Goal: Communication & Community: Ask a question

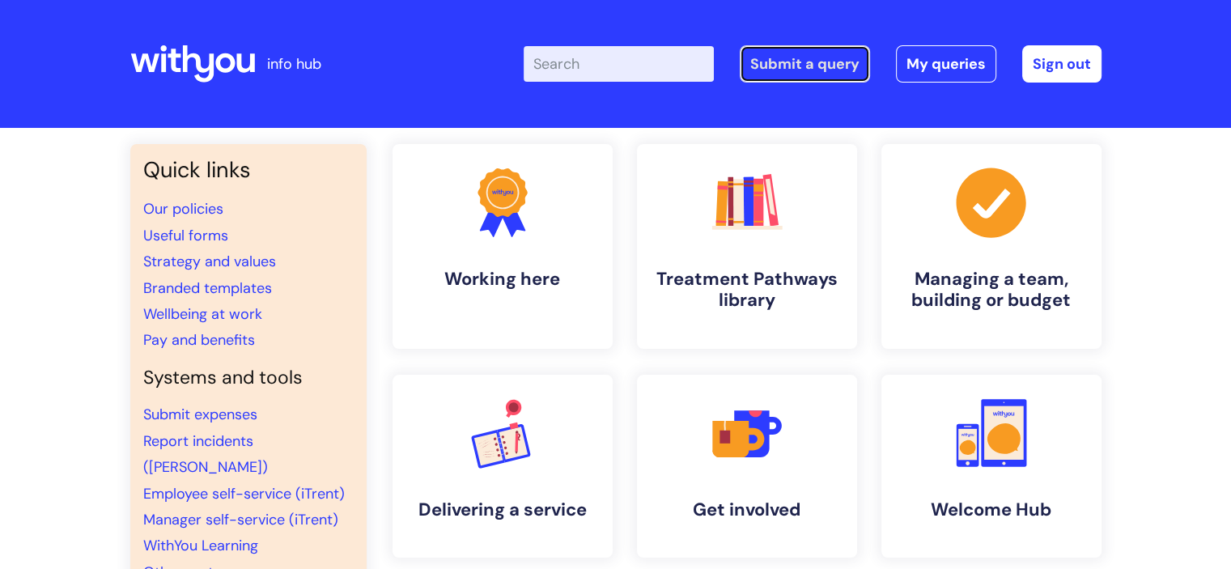
click at [810, 60] on link "Submit a query" at bounding box center [805, 63] width 130 height 37
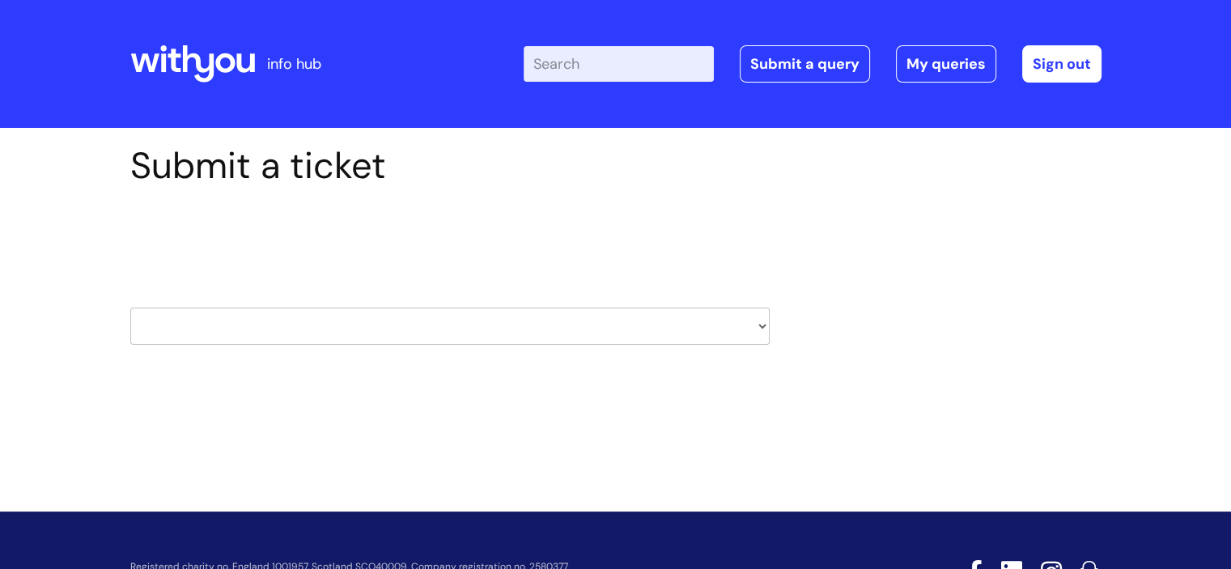
click at [761, 324] on select "HR / People IT and Support Clinical Drug Alerts Finance Accounts Data Support T…" at bounding box center [449, 326] width 639 height 37
select select "data_support_team"
click at [130, 308] on select "HR / People IT and Support Clinical Drug Alerts Finance Accounts Data Support T…" at bounding box center [449, 326] width 639 height 37
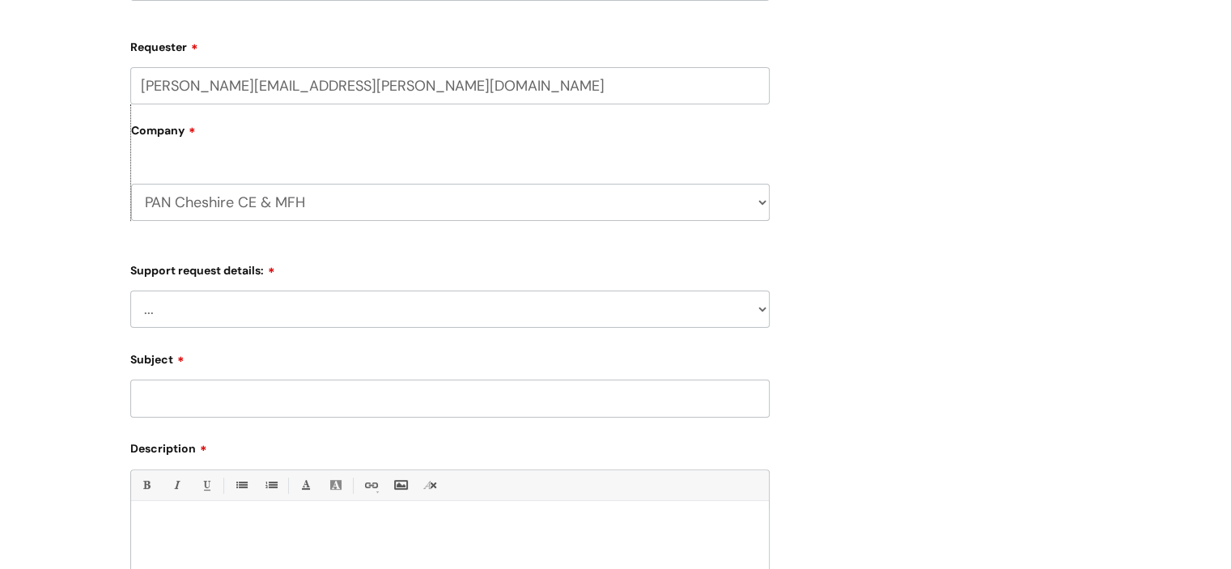
scroll to position [346, 0]
click at [757, 307] on select "... My enquiry relates to Nebula My enquiry relates to Halo My enquiry relates …" at bounding box center [449, 306] width 639 height 37
select select "My enquiry relates to Nebula"
click at [130, 288] on select "... My enquiry relates to Nebula My enquiry relates to Halo My enquiry relates …" at bounding box center [449, 306] width 639 height 37
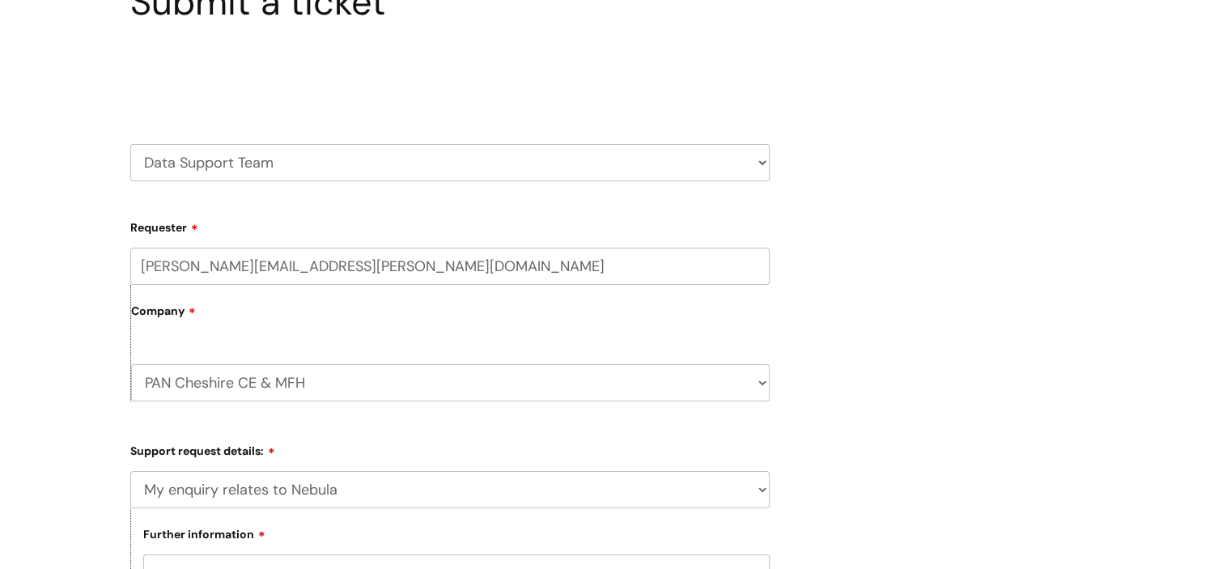
scroll to position [0, 0]
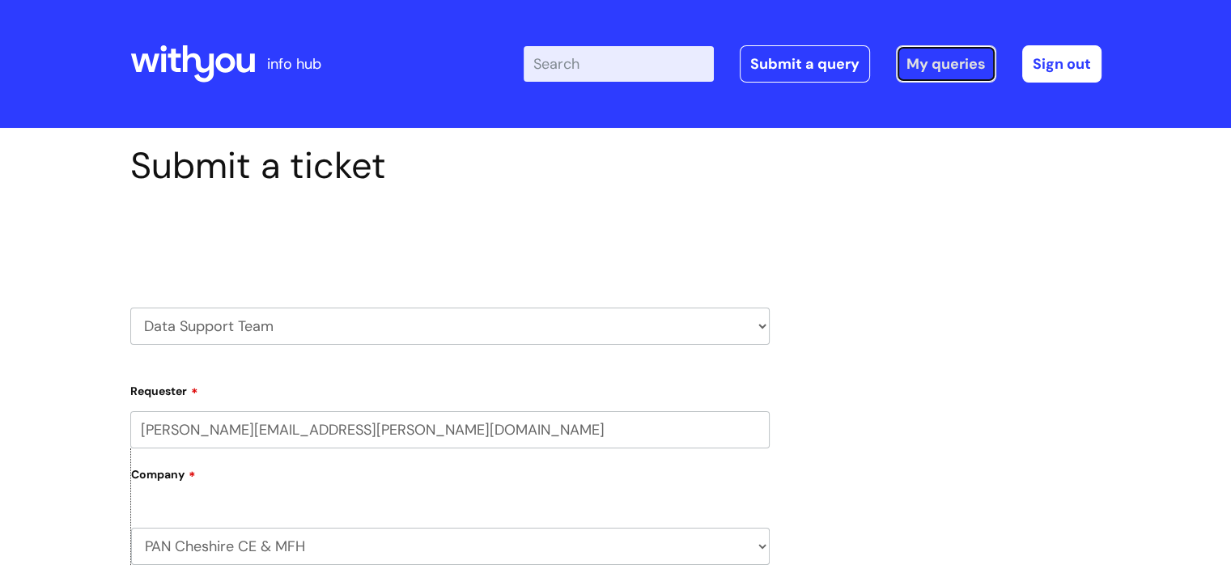
click at [974, 66] on link "My queries" at bounding box center [946, 63] width 100 height 37
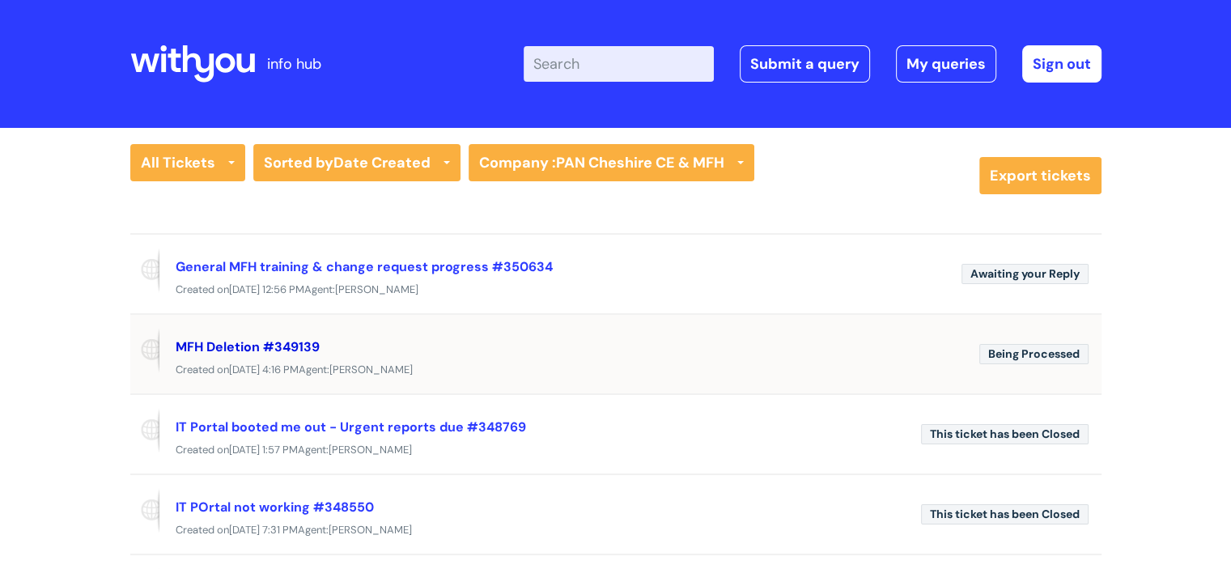
click at [305, 339] on link "MFH Deletion #349139" at bounding box center [248, 346] width 144 height 17
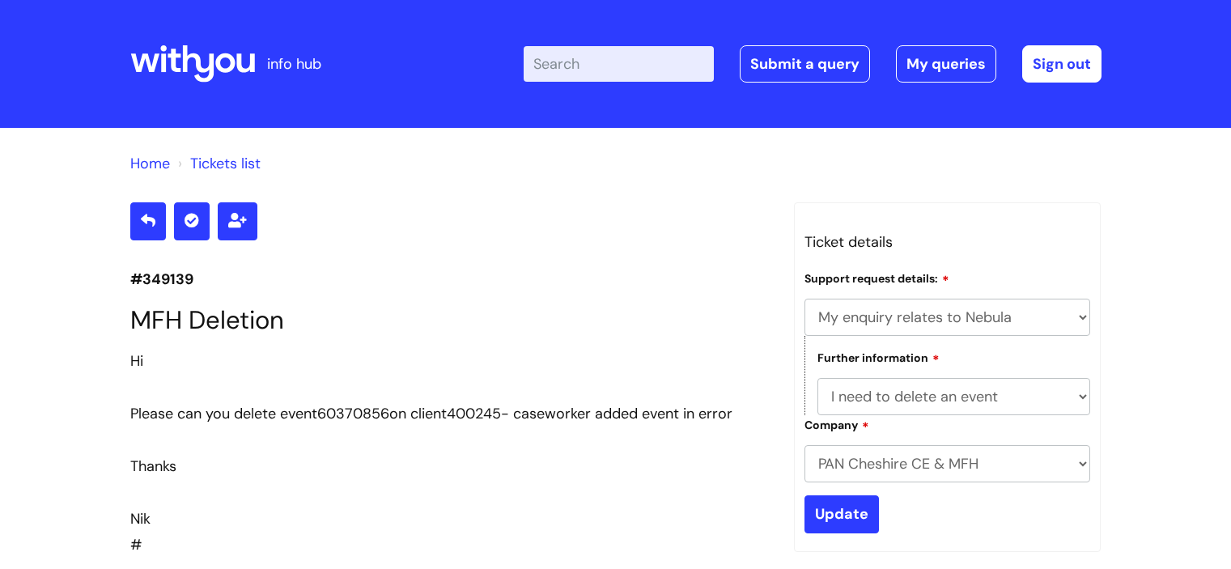
select select "My enquiry relates to Nebula"
select select "I need to delete an event"
click at [774, 62] on link "Submit a query" at bounding box center [805, 63] width 130 height 37
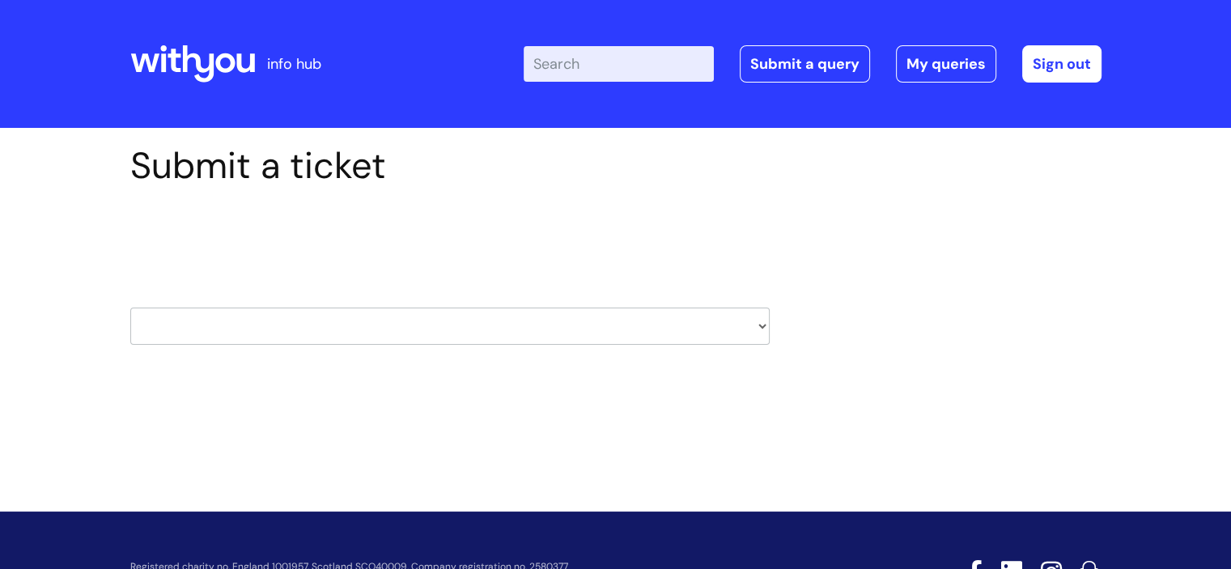
click at [760, 323] on select "HR / People IT and Support Clinical Drug Alerts Finance Accounts Data Support T…" at bounding box center [449, 326] width 639 height 37
select select "data_support_team"
click at [130, 308] on select "HR / People IT and Support Clinical Drug Alerts Finance Accounts Data Support T…" at bounding box center [449, 326] width 639 height 37
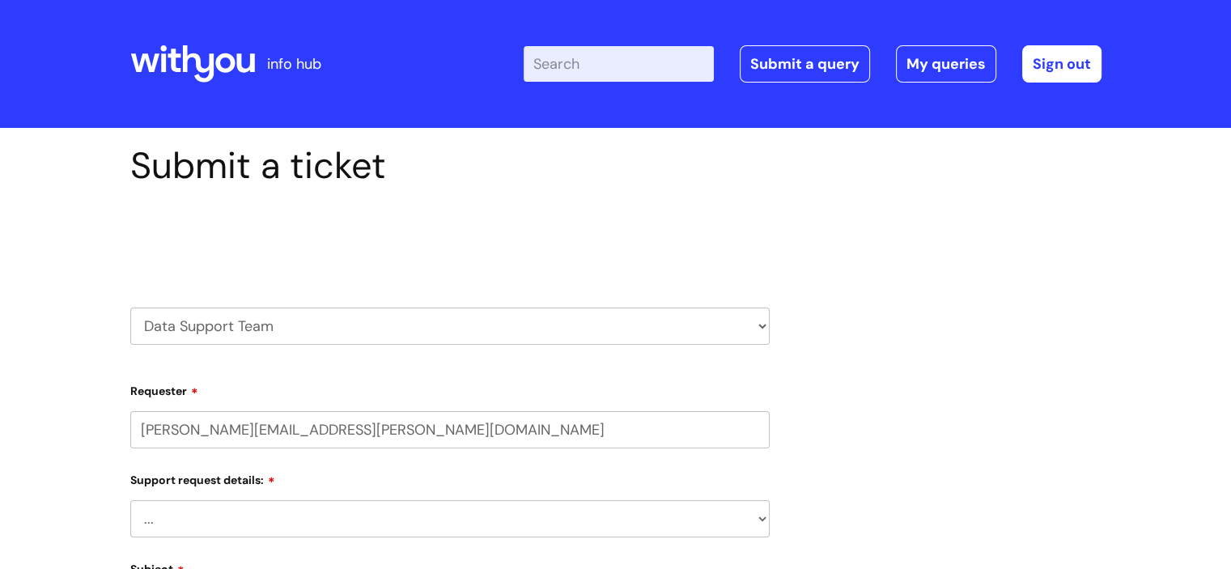
select select "80004286587"
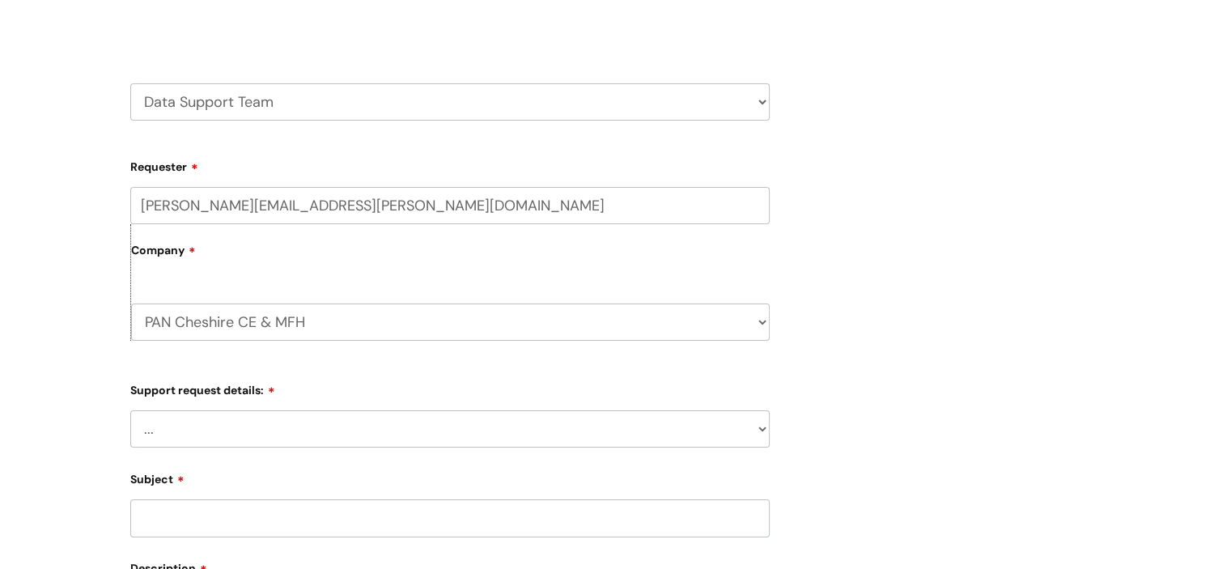
scroll to position [231, 0]
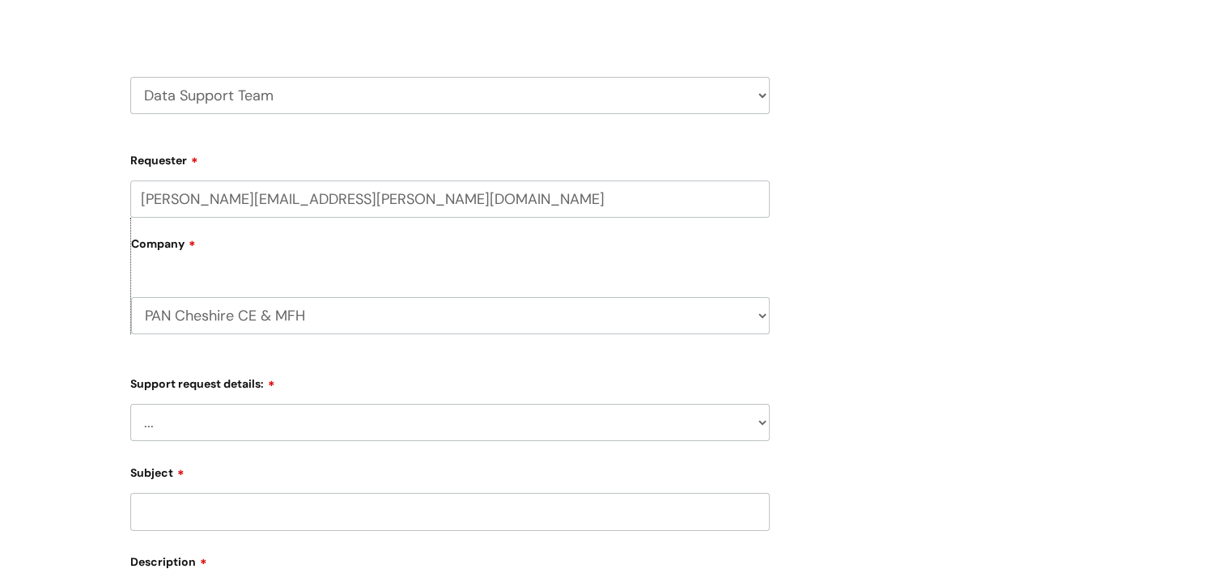
click at [754, 420] on select "... My enquiry relates to Nebula My enquiry relates to Halo My enquiry relates …" at bounding box center [449, 422] width 639 height 37
select select "My enquiry relates to Nebula"
click at [130, 404] on select "... My enquiry relates to Nebula My enquiry relates to Halo My enquiry relates …" at bounding box center [449, 422] width 639 height 37
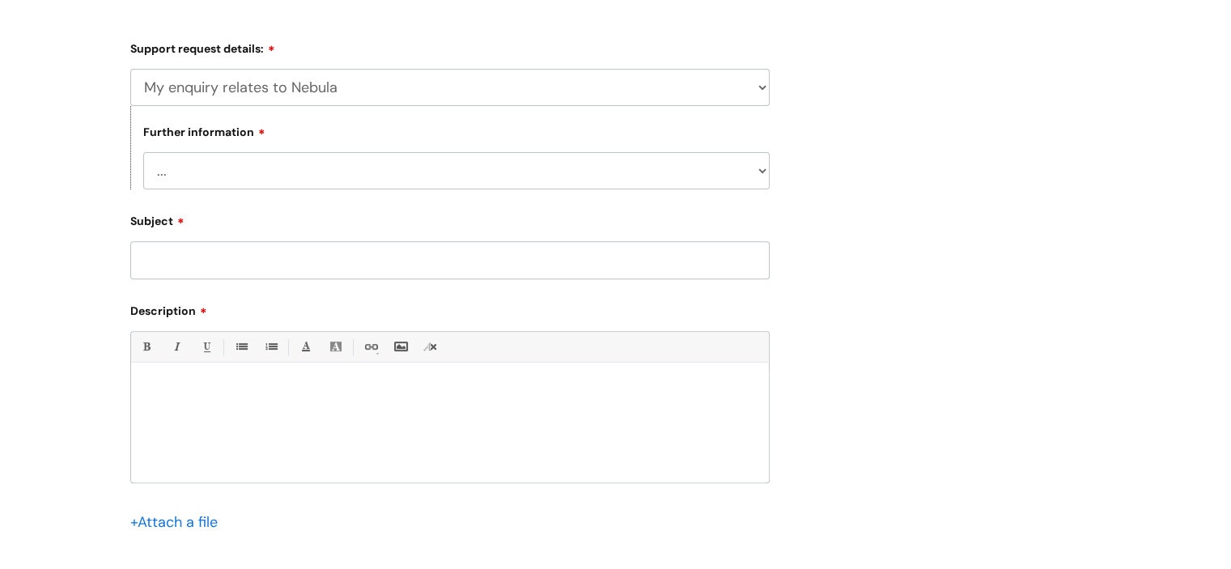
scroll to position [570, 0]
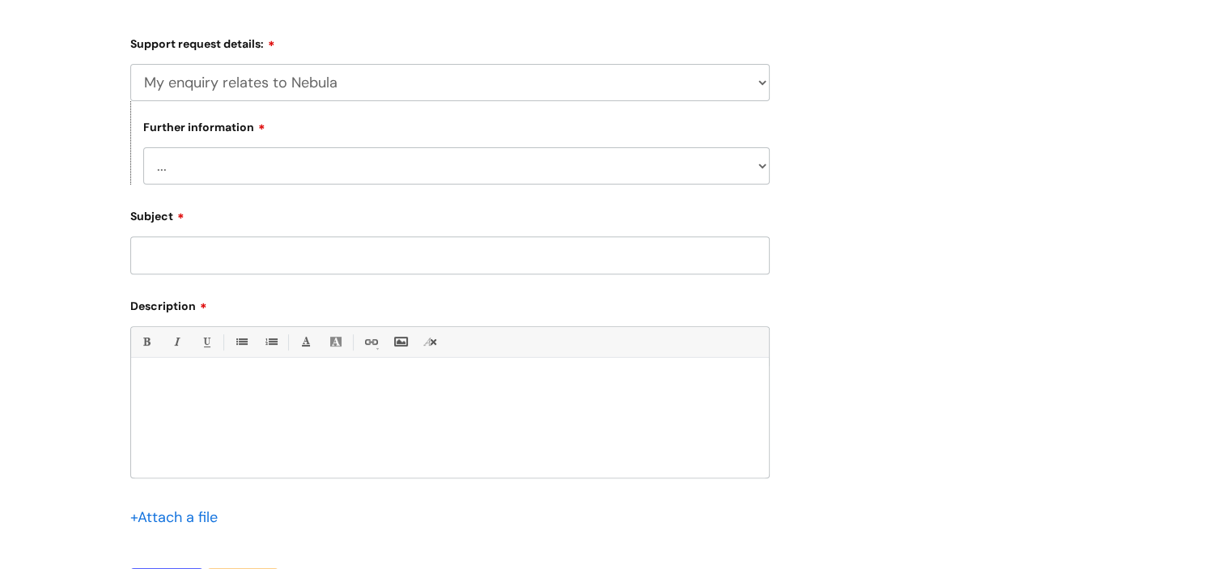
click at [761, 170] on select "... I need to delete an event I've got an issue or have found a fault I have an…" at bounding box center [456, 165] width 626 height 37
select select "I need to delete an event"
click at [143, 147] on select "... I need to delete an event I've got an issue or have found a fault I have an…" at bounding box center [456, 165] width 626 height 37
click at [639, 249] on input "Subject" at bounding box center [449, 254] width 639 height 37
type input "MFH Deletion"
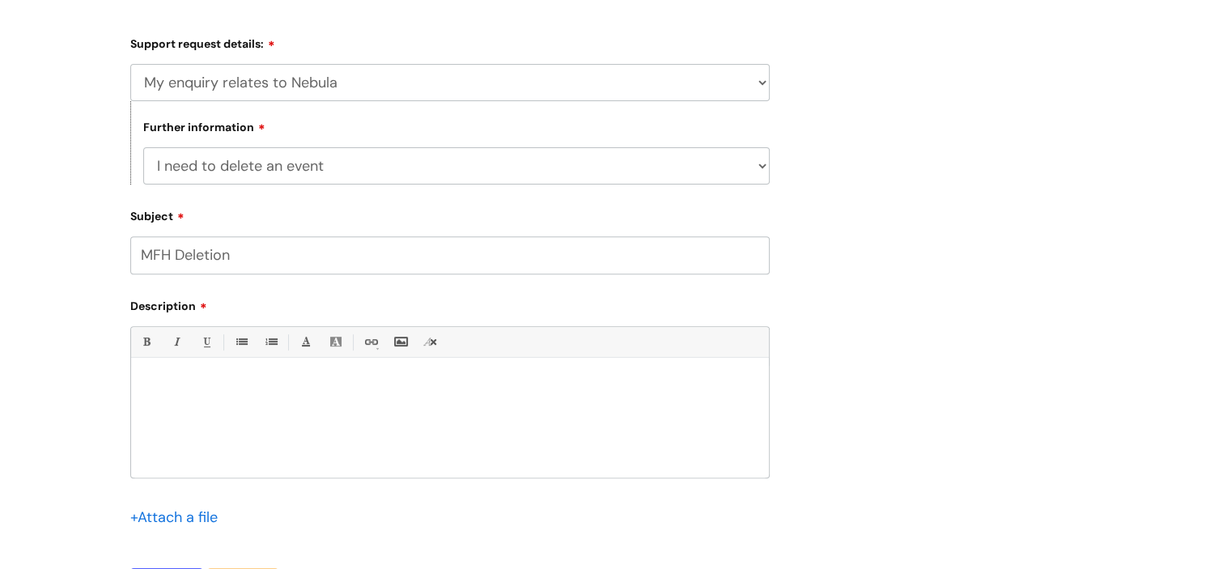
click at [419, 397] on div at bounding box center [450, 422] width 638 height 112
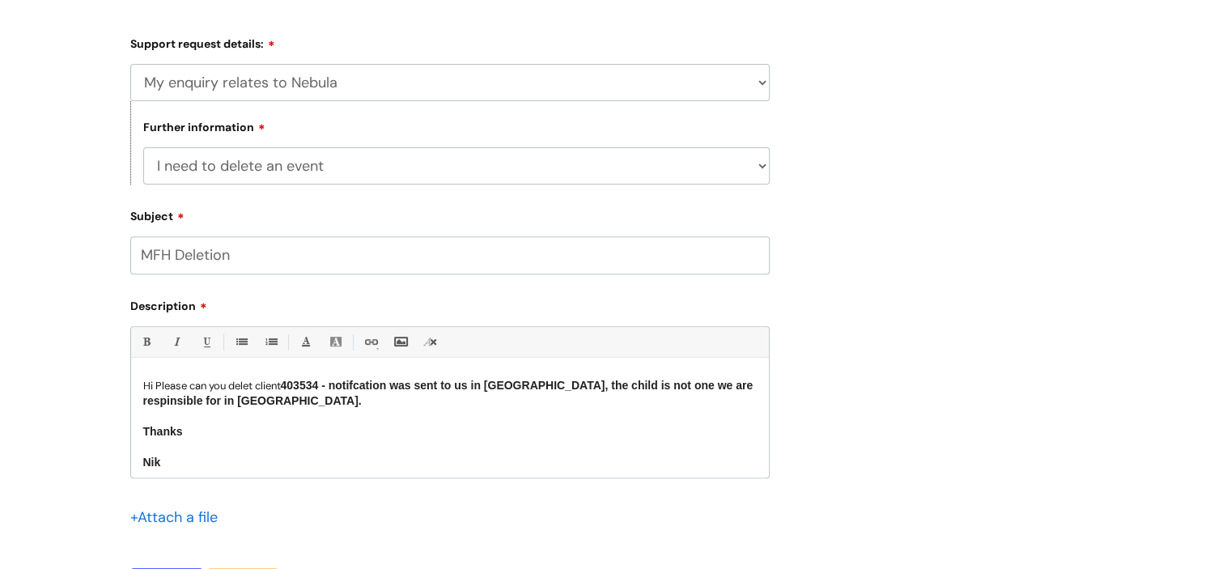
click at [373, 384] on span "403534 - notifcation was sent to us in erro, the child is not one we are respin…" at bounding box center [448, 393] width 610 height 28
click at [517, 388] on span "403534 - notification was sent to us in erro, the child is not one we are respi…" at bounding box center [447, 393] width 609 height 28
click at [688, 386] on span "403534 - notification was sent to us in error, the child is not one we are resp…" at bounding box center [449, 393] width 613 height 28
click at [248, 389] on p "Hi Please can you delet client 403534 - notification was sent to us in error, t…" at bounding box center [449, 393] width 613 height 31
click at [244, 400] on p "Hi Please can you delete client 403534 - notification was sent to us in error, …" at bounding box center [449, 393] width 613 height 31
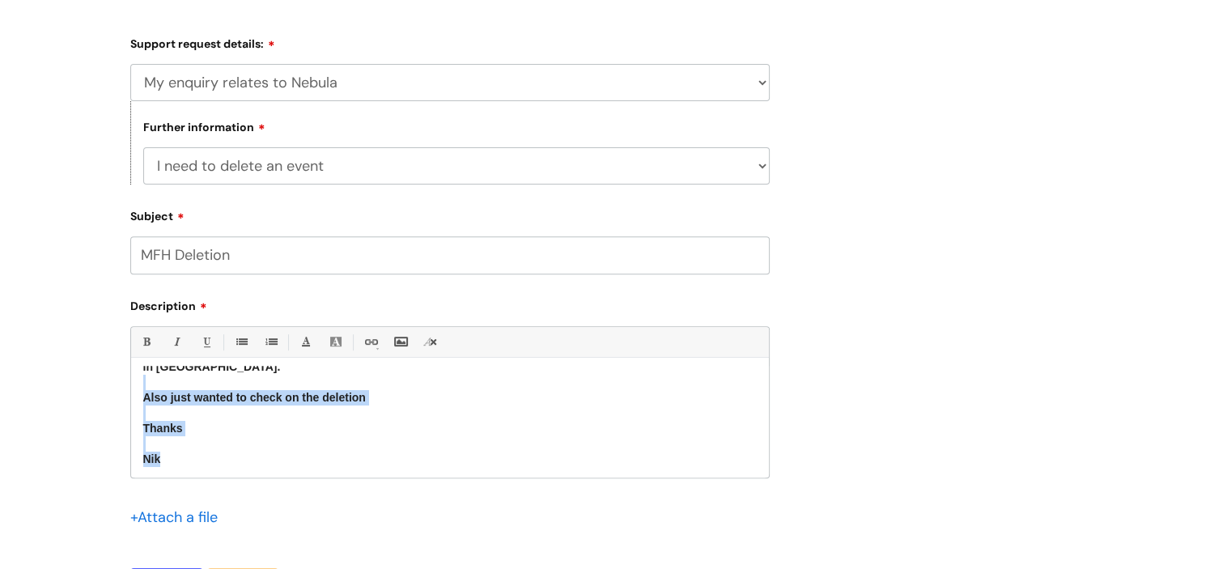
scroll to position [0, 0]
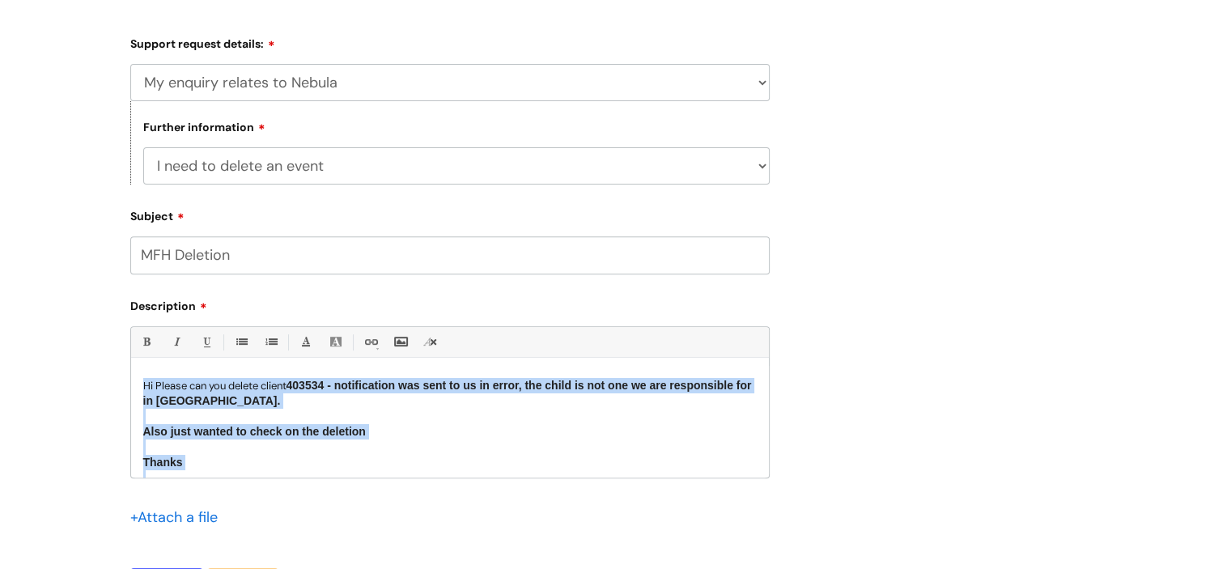
drag, startPoint x: 181, startPoint y: 457, endPoint x: 116, endPoint y: 323, distance: 149.5
click at [116, 323] on div "Submit a ticket Select issue type HR / People IT and Support Clinical Drug Aler…" at bounding box center [615, 128] width 1231 height 1143
copy div "Hi Please can you delete client 403534 - notification was sent to us in error, …"
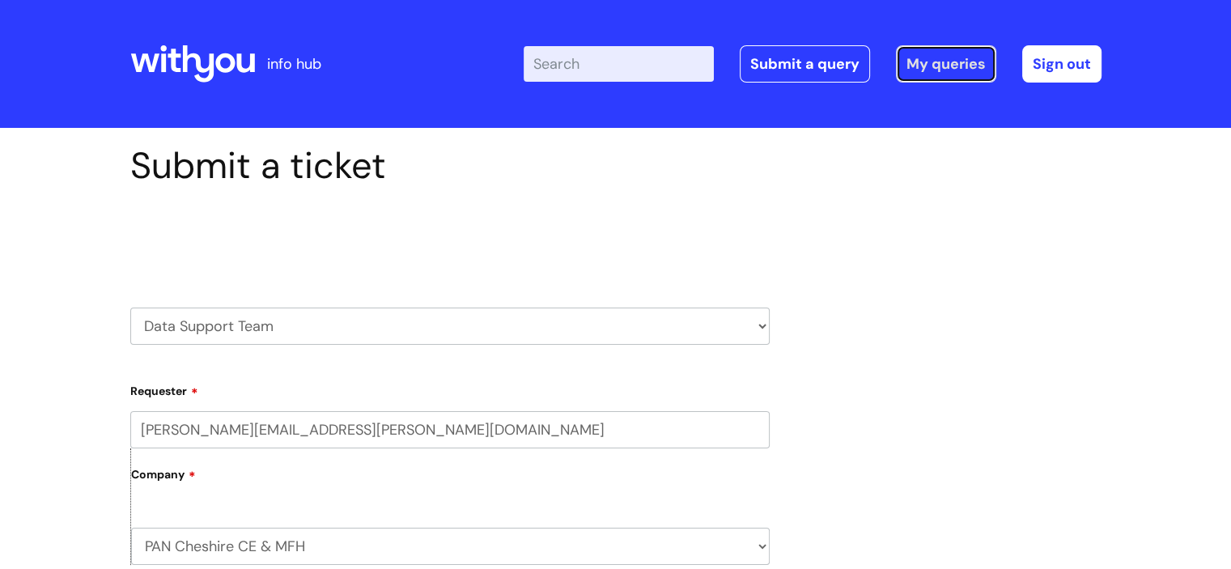
click at [958, 64] on link "My queries" at bounding box center [946, 63] width 100 height 37
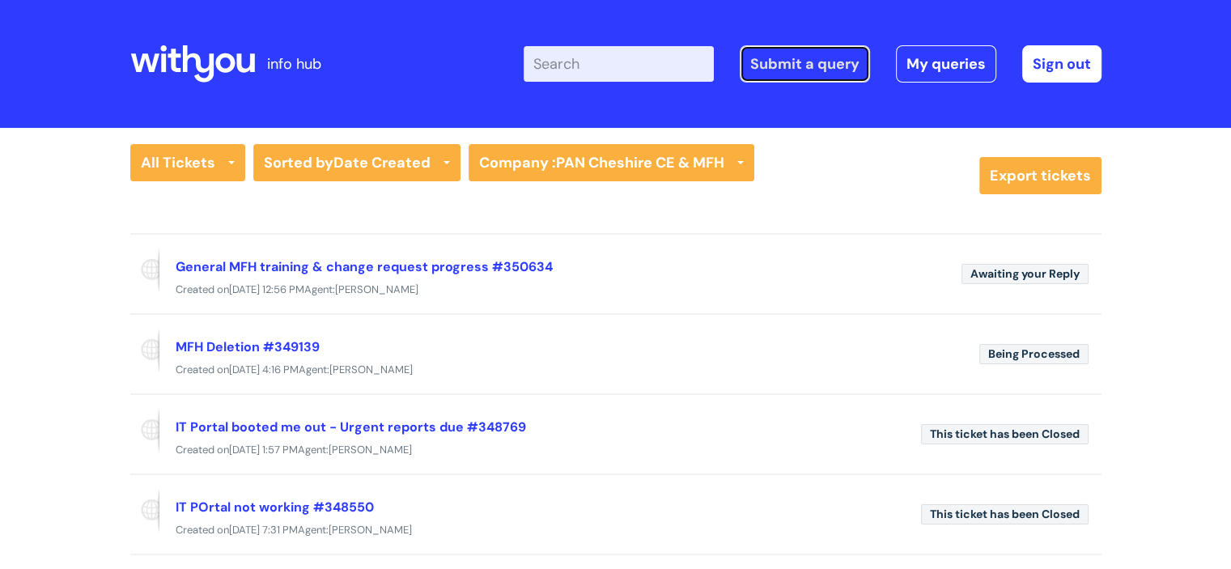
click at [833, 67] on link "Submit a query" at bounding box center [805, 63] width 130 height 37
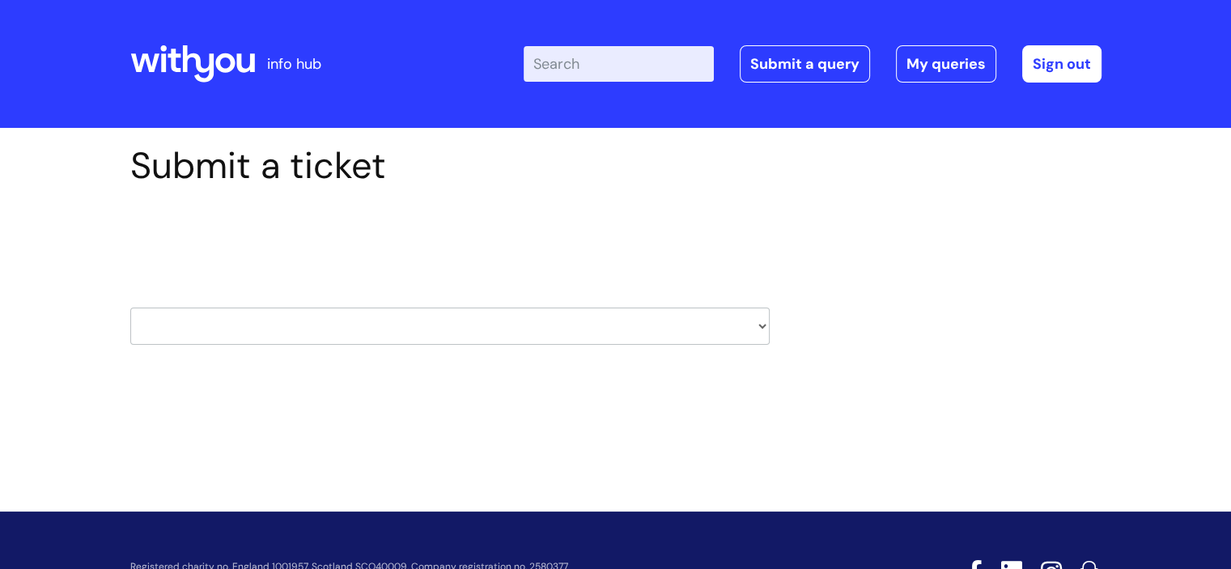
click at [748, 325] on select "HR / People IT and Support Clinical Drug Alerts Finance Accounts Data Support T…" at bounding box center [449, 326] width 639 height 37
select select "data_support_team"
click at [130, 308] on select "HR / People IT and Support Clinical Drug Alerts Finance Accounts Data Support T…" at bounding box center [449, 326] width 639 height 37
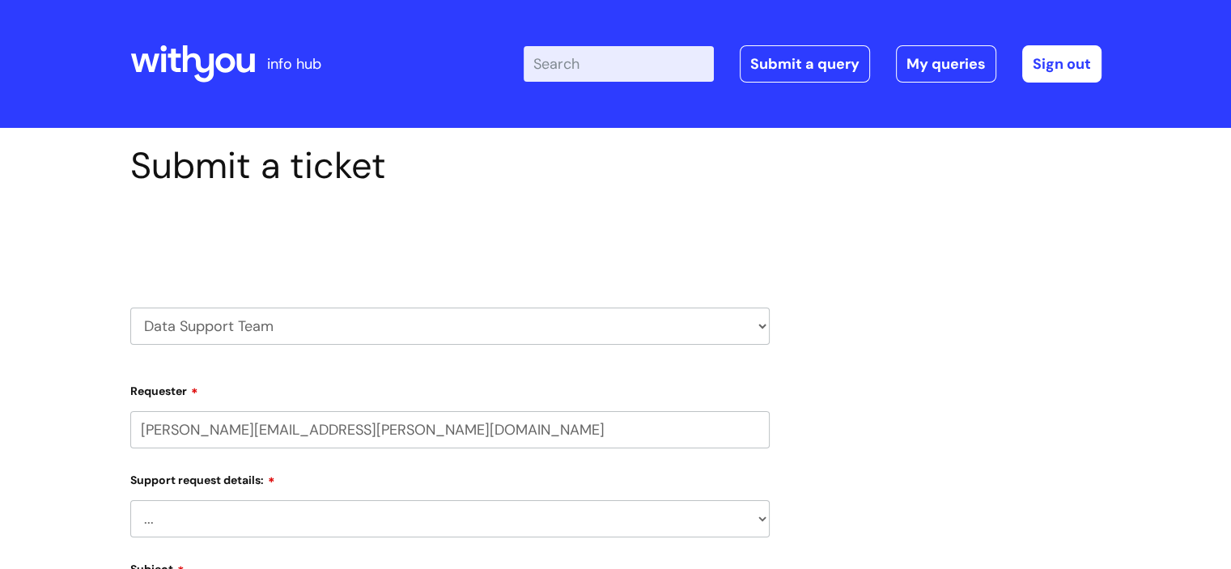
select select "80004286587"
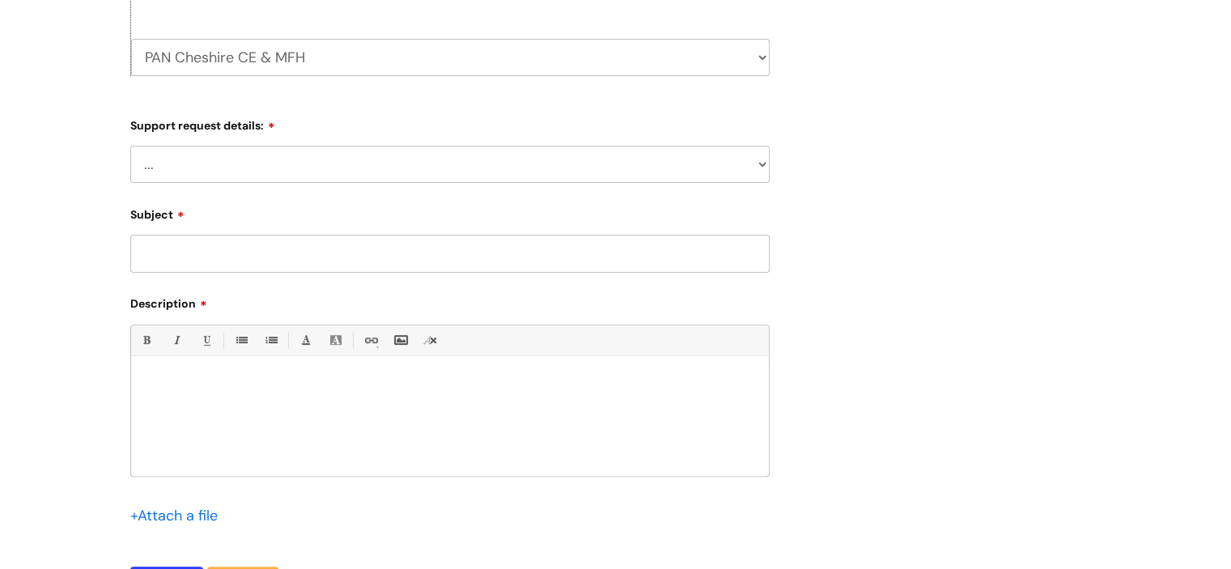
scroll to position [500, 0]
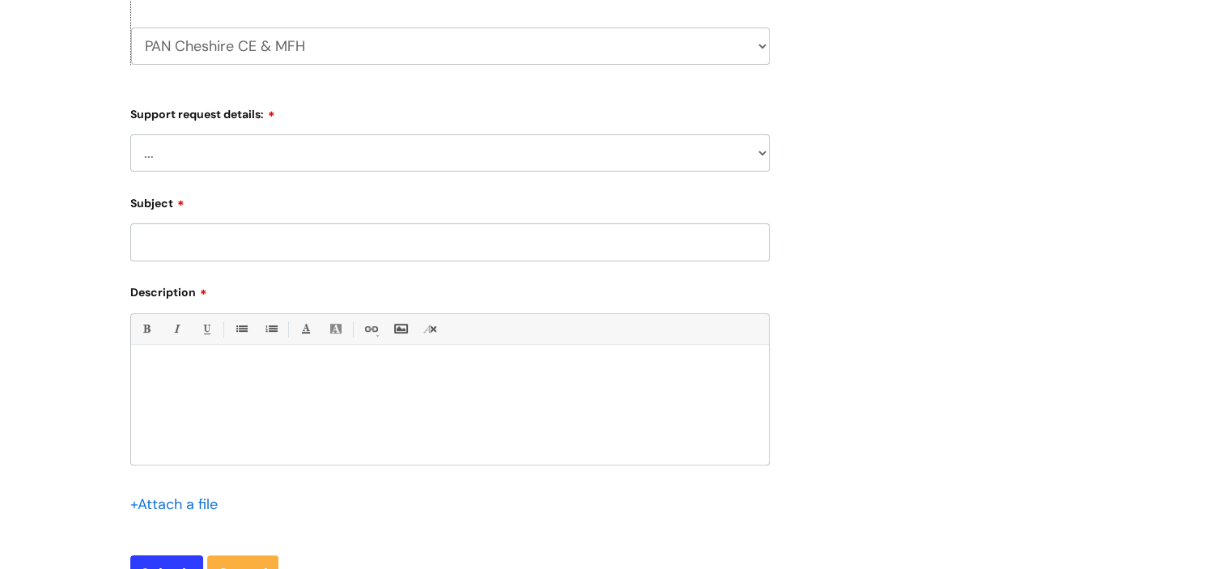
click at [696, 146] on select "... My enquiry relates to Nebula My enquiry relates to Halo My enquiry relates …" at bounding box center [449, 152] width 639 height 37
select select "My enquiry relates to Nebula"
click at [130, 134] on select "... My enquiry relates to Nebula My enquiry relates to Halo My enquiry relates …" at bounding box center [449, 152] width 639 height 37
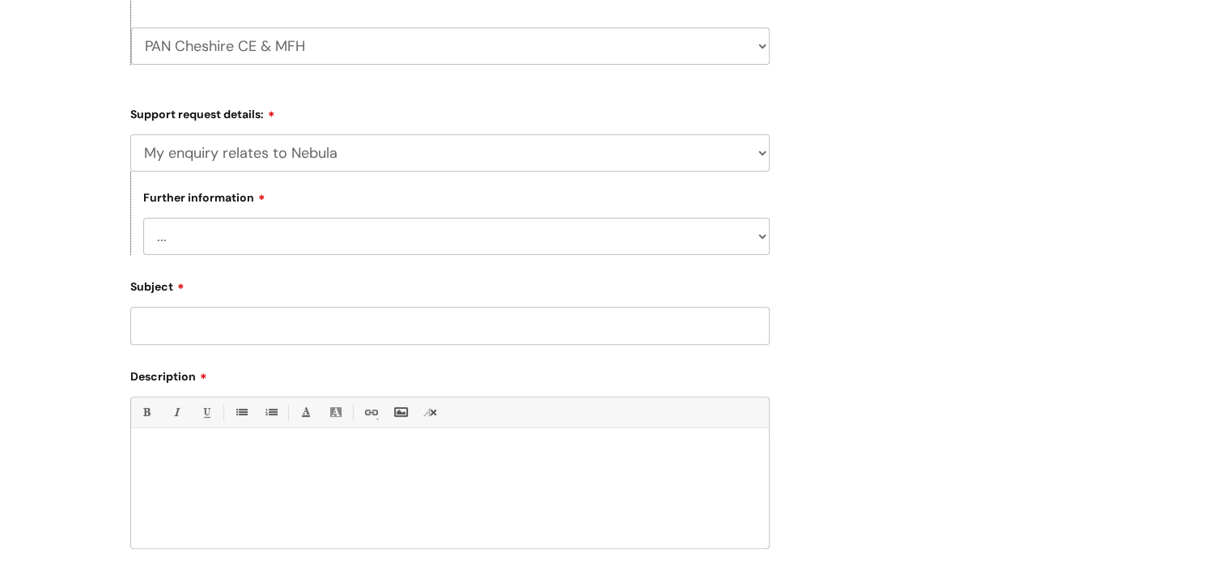
click at [425, 232] on select "... I need to delete an event I've got an issue or have found a fault I have an…" at bounding box center [456, 236] width 626 height 37
select select "I need to delete an event"
click at [143, 218] on select "... I need to delete an event I've got an issue or have found a fault I have an…" at bounding box center [456, 236] width 626 height 37
click at [369, 332] on input "Subject" at bounding box center [449, 325] width 639 height 37
type input "MFH Deletion"
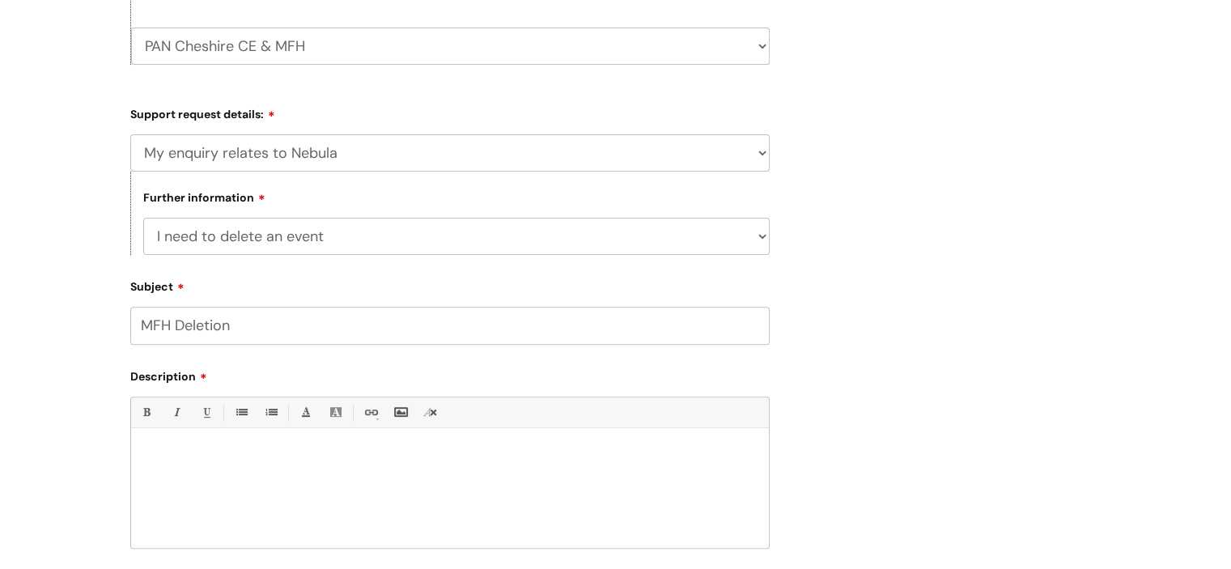
click at [292, 467] on div at bounding box center [450, 492] width 638 height 112
paste div
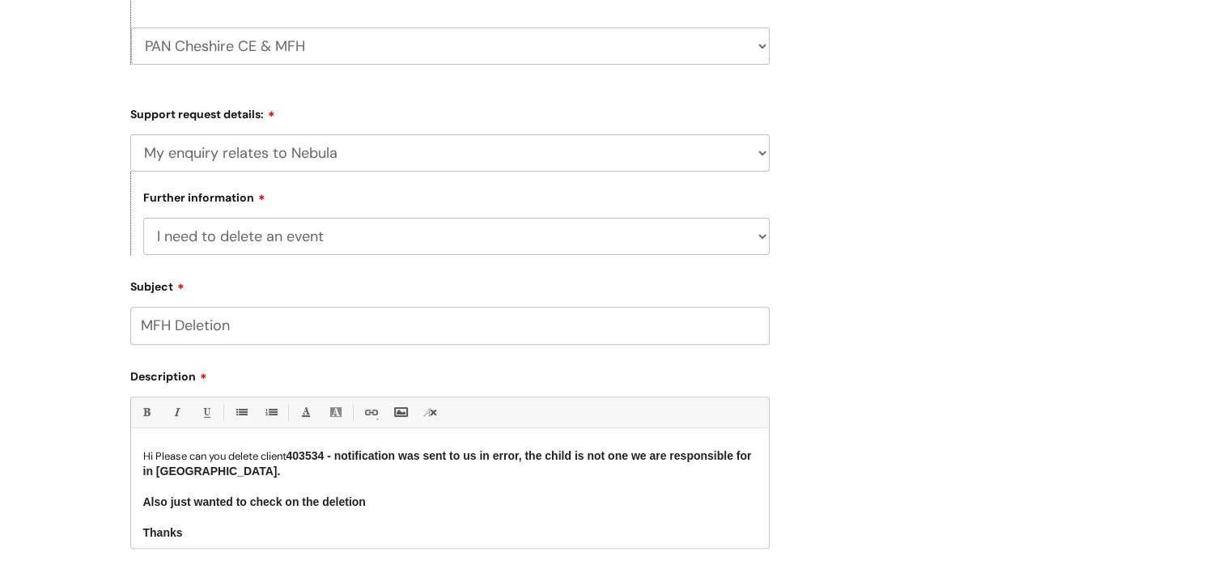
click at [381, 495] on p "Also just wanted to check on the deletion" at bounding box center [449, 501] width 613 height 15
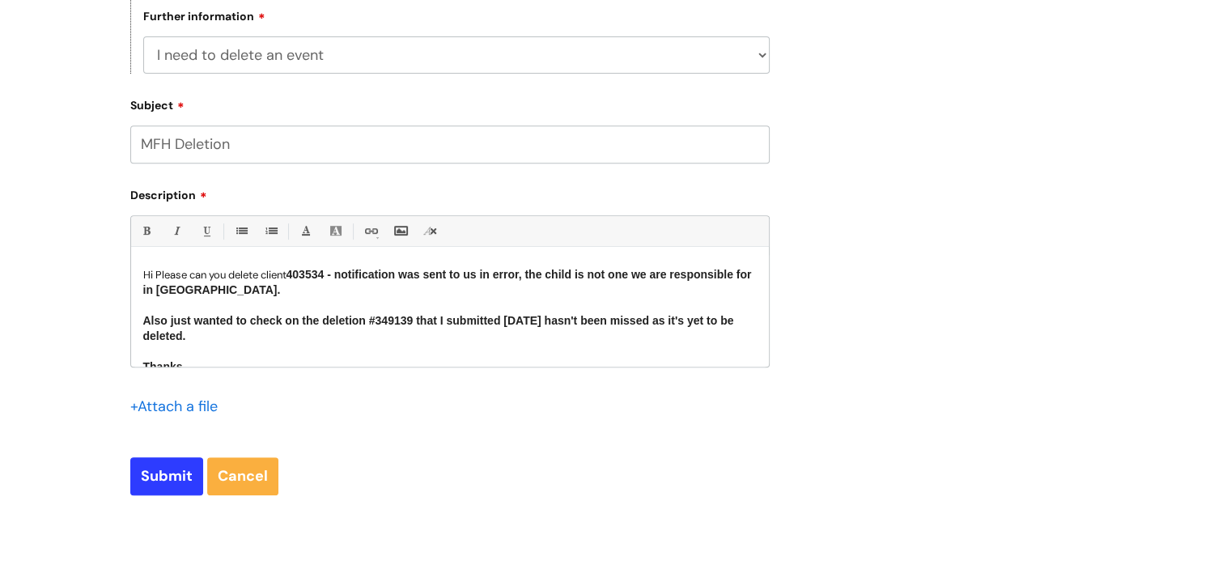
scroll to position [689, 0]
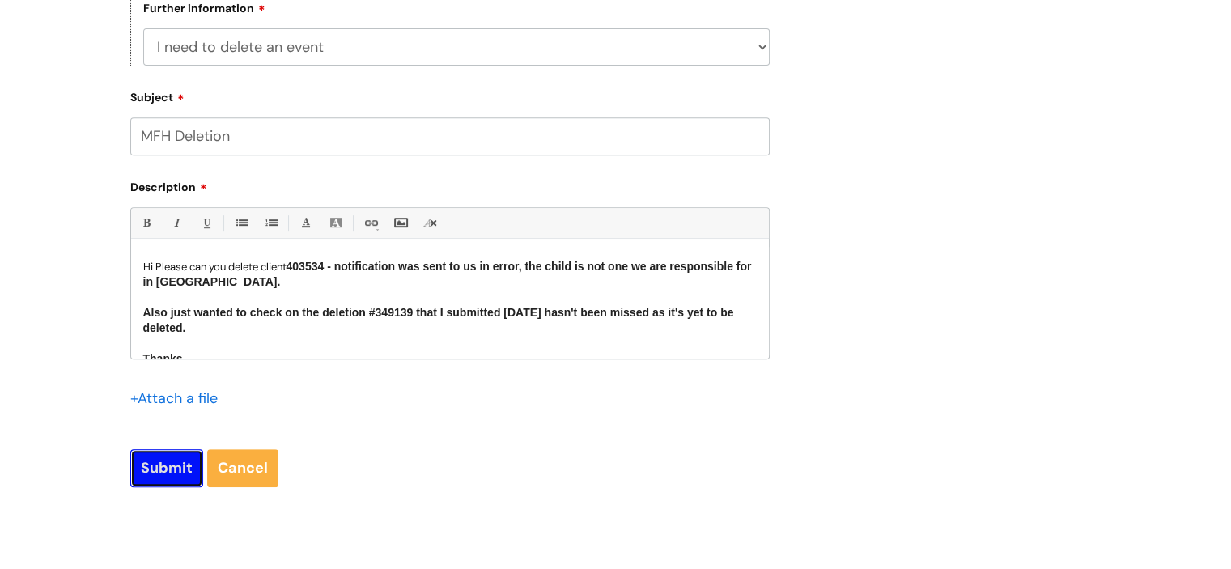
click at [153, 475] on input "Submit" at bounding box center [166, 467] width 73 height 37
type input "Please Wait..."
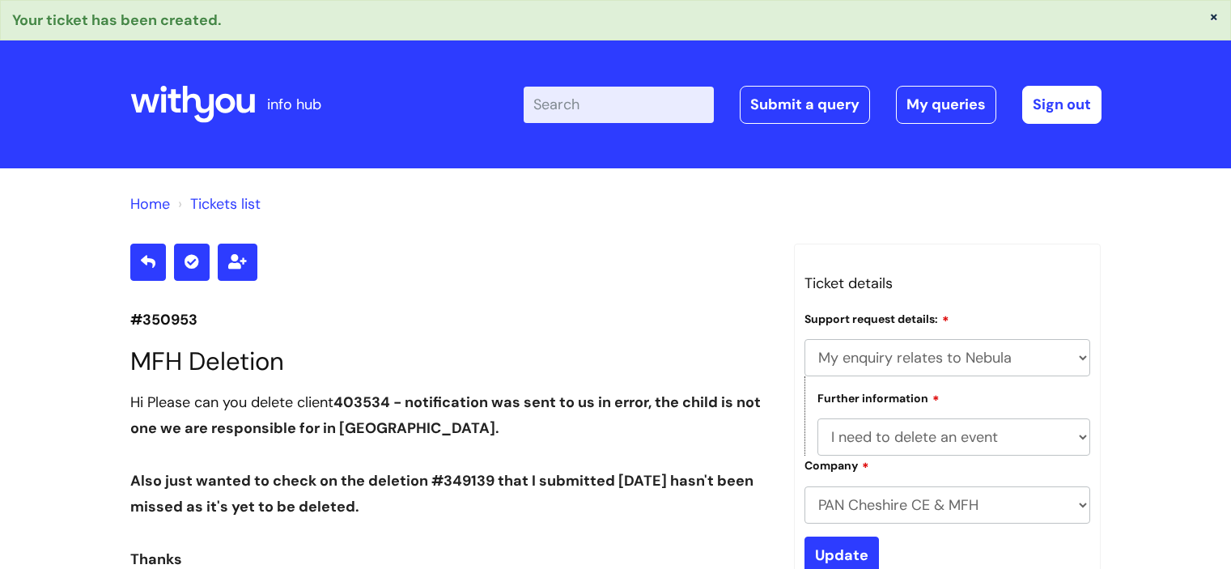
select select "My enquiry relates to Nebula"
select select "I need to delete an event"
